Goal: Navigation & Orientation: Go to known website

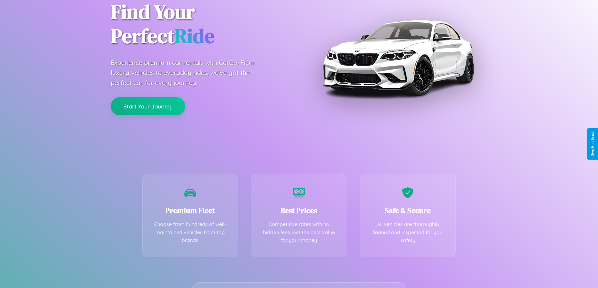
scroll to position [124, 0]
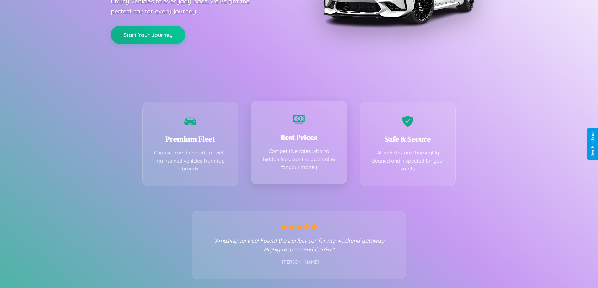
click at [299, 144] on div "Best Prices Competitive rates with no hidden fees. Get the best value for your …" at bounding box center [299, 143] width 96 height 84
click at [148, 34] on button "Start Your Journey" at bounding box center [148, 34] width 74 height 18
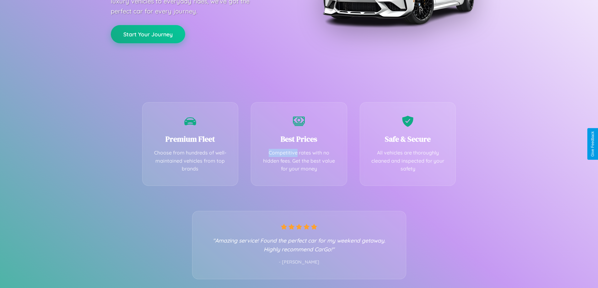
click at [148, 34] on button "Start Your Journey" at bounding box center [148, 34] width 74 height 18
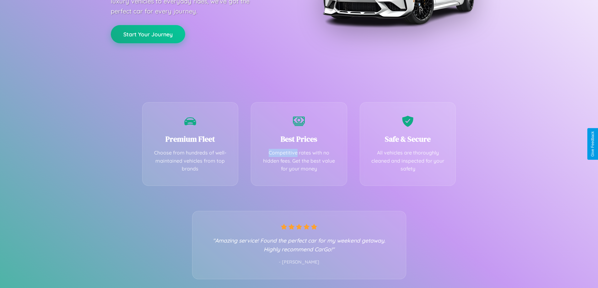
click at [148, 34] on button "Start Your Journey" at bounding box center [148, 34] width 74 height 18
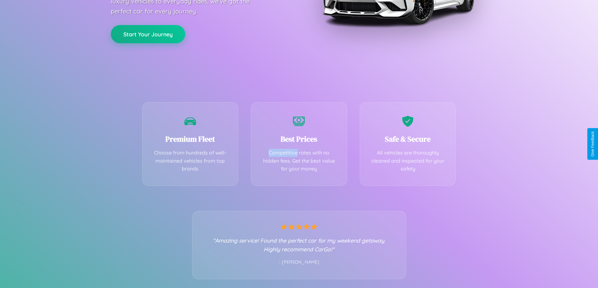
click at [148, 34] on button "Start Your Journey" at bounding box center [148, 34] width 74 height 18
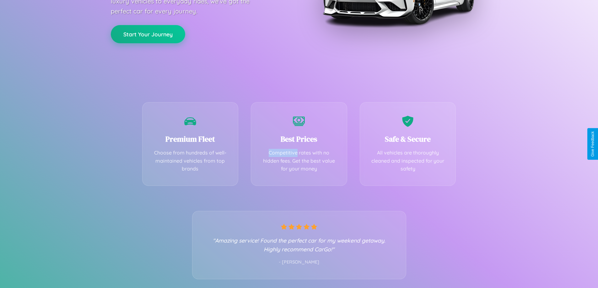
click at [148, 34] on button "Start Your Journey" at bounding box center [148, 34] width 74 height 18
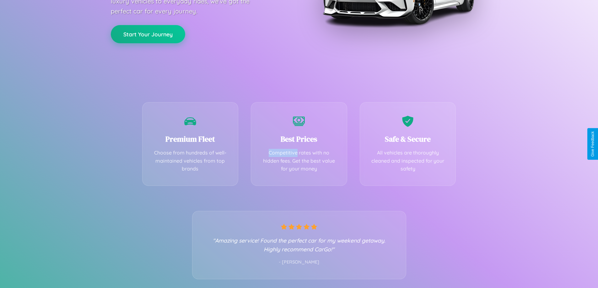
click at [148, 34] on button "Start Your Journey" at bounding box center [148, 34] width 74 height 18
